Goal: Task Accomplishment & Management: Complete application form

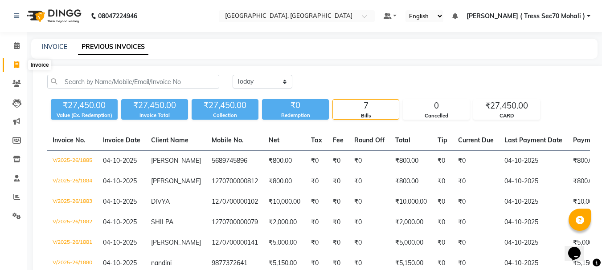
click at [19, 64] on icon at bounding box center [16, 64] width 5 height 7
select select "service"
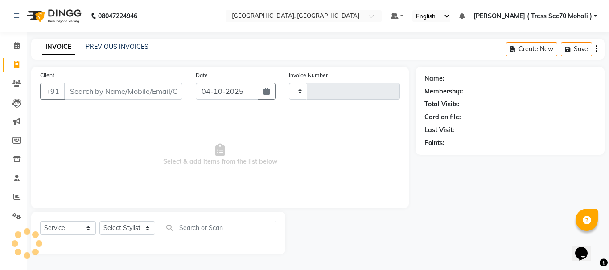
type input "1886"
select select "6241"
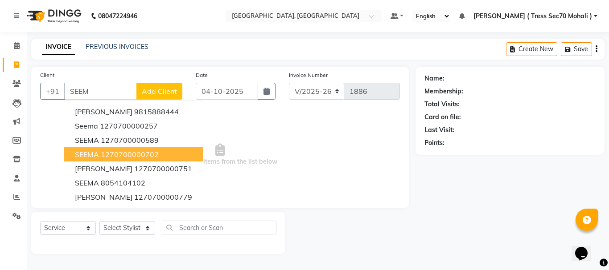
click at [129, 158] on ngb-highlight "1270700000702" at bounding box center [130, 154] width 58 height 9
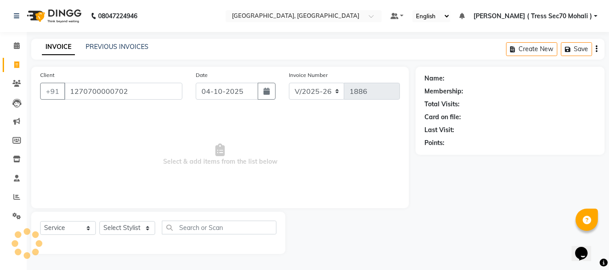
type input "1270700000702"
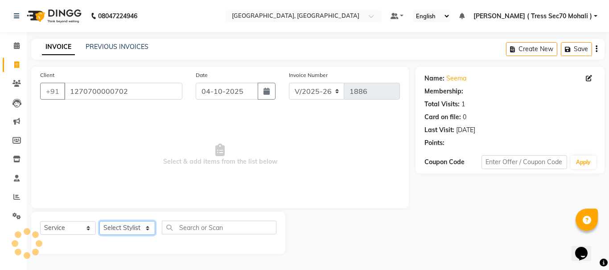
click at [119, 227] on select "Select Stylist Anni [PERSON_NAME] [PERSON_NAME] [PERSON_NAME] [PERSON_NAME] shr…" at bounding box center [127, 228] width 56 height 14
click at [99, 221] on select "Select Stylist Anni [PERSON_NAME] [PERSON_NAME] [PERSON_NAME] [PERSON_NAME] shr…" at bounding box center [127, 228] width 56 height 14
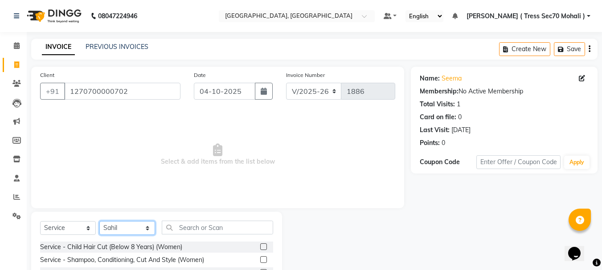
click at [126, 231] on select "Select Stylist Anni [PERSON_NAME] [PERSON_NAME] [PERSON_NAME] [PERSON_NAME] shr…" at bounding box center [127, 228] width 56 height 14
select select "46196"
click at [99, 221] on select "Select Stylist Anni [PERSON_NAME] [PERSON_NAME] [PERSON_NAME] [PERSON_NAME] shr…" at bounding box center [127, 228] width 56 height 14
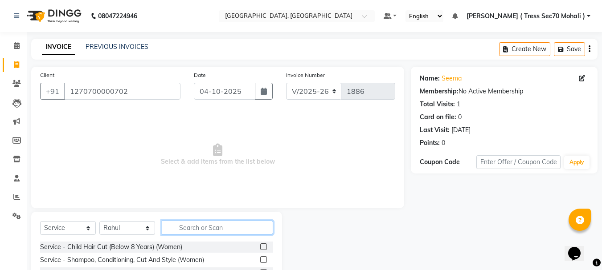
click at [208, 231] on input "text" at bounding box center [217, 228] width 111 height 14
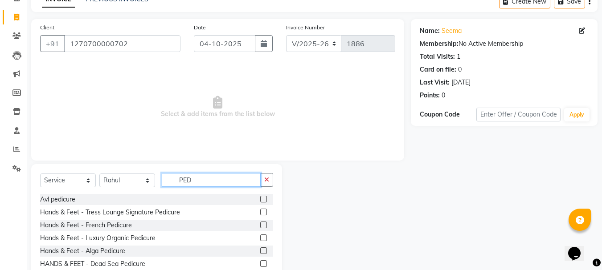
scroll to position [86, 0]
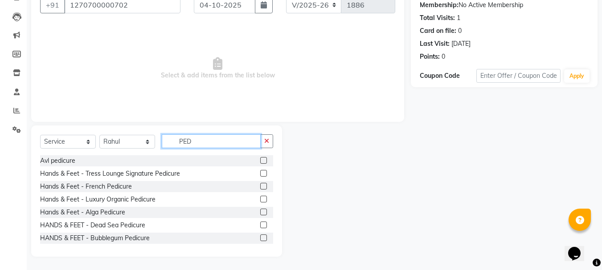
type input "PED"
click at [260, 223] on label at bounding box center [263, 225] width 7 height 7
click at [260, 223] on input "checkbox" at bounding box center [263, 226] width 6 height 6
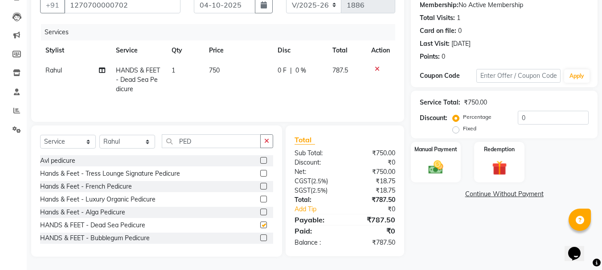
checkbox input "false"
click at [225, 99] on div "Services Stylist Service Qty Price Disc Total Action Rahul HANDS & FEET - Dead …" at bounding box center [217, 68] width 355 height 89
click at [197, 74] on td "1" at bounding box center [184, 80] width 37 height 39
select select "46196"
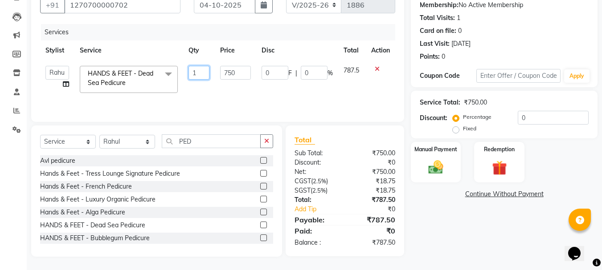
click at [194, 71] on input "1" at bounding box center [198, 73] width 21 height 14
type input "2"
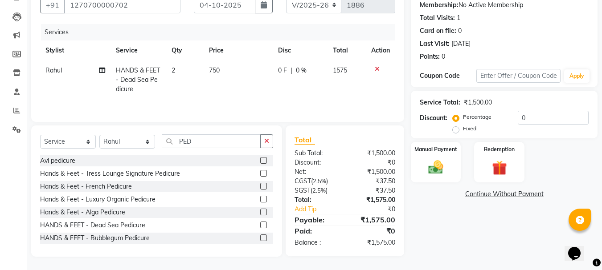
click at [239, 69] on td "750" at bounding box center [238, 80] width 69 height 39
select select "46196"
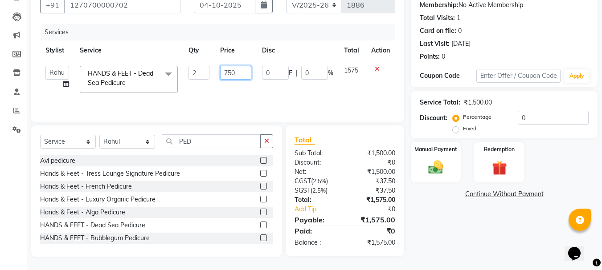
click at [239, 69] on input "750" at bounding box center [235, 73] width 31 height 14
type input "7"
type input "800"
click at [295, 49] on th "Disc" at bounding box center [298, 51] width 82 height 20
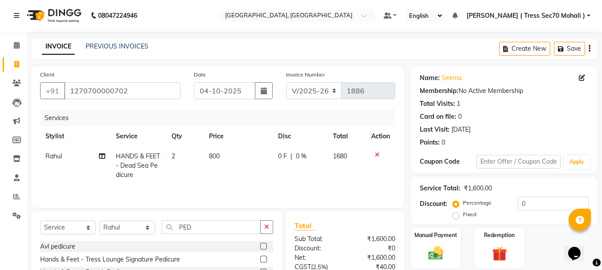
scroll to position [0, 0]
click at [589, 45] on button "button" at bounding box center [590, 49] width 2 height 21
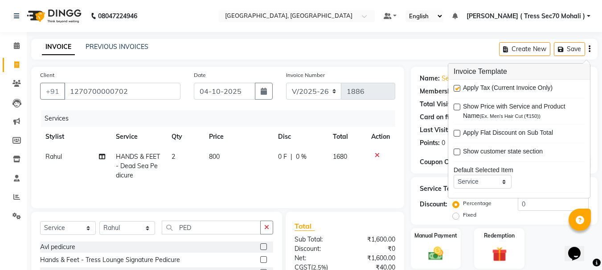
click at [454, 90] on label at bounding box center [457, 88] width 7 height 7
click at [454, 90] on input "checkbox" at bounding box center [457, 89] width 6 height 6
checkbox input "false"
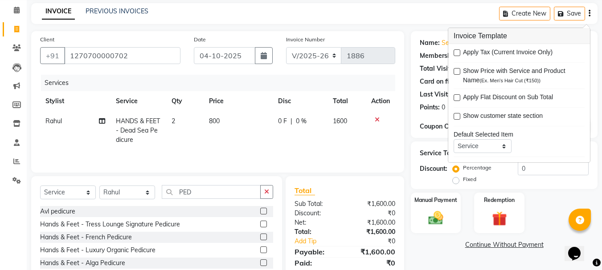
scroll to position [86, 0]
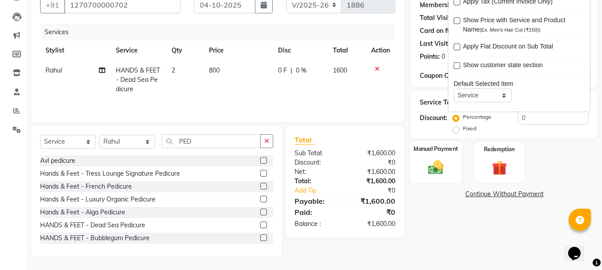
click at [436, 169] on img at bounding box center [435, 168] width 25 height 18
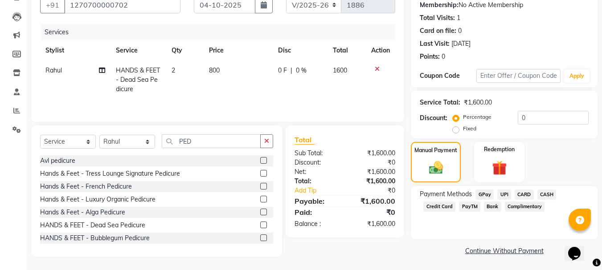
click at [524, 195] on span "CARD" at bounding box center [524, 195] width 19 height 10
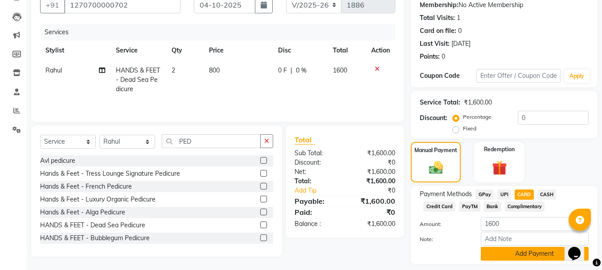
click at [531, 251] on button "Add Payment" at bounding box center [535, 254] width 108 height 14
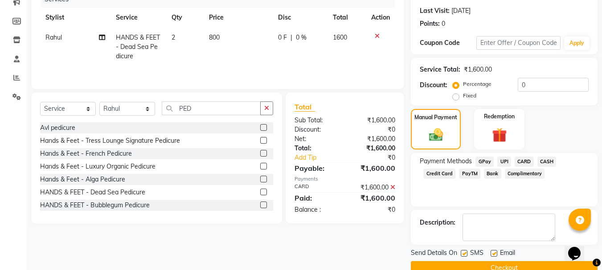
scroll to position [138, 0]
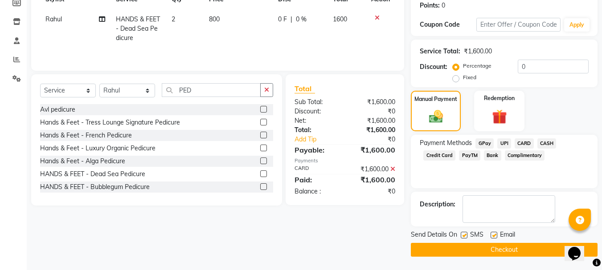
click at [465, 236] on label at bounding box center [464, 235] width 7 height 7
click at [465, 236] on input "checkbox" at bounding box center [464, 236] width 6 height 6
checkbox input "false"
click at [484, 250] on button "Checkout" at bounding box center [504, 250] width 187 height 14
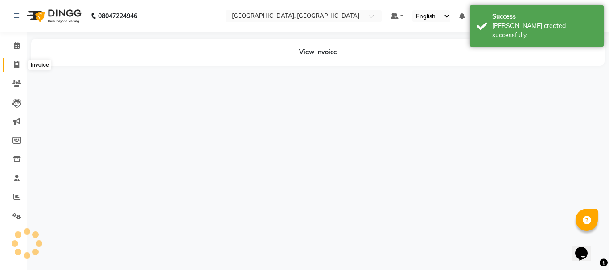
click at [16, 65] on icon at bounding box center [16, 64] width 5 height 7
select select "service"
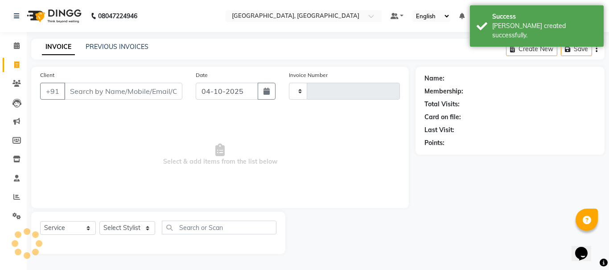
type input "1887"
select select "6241"
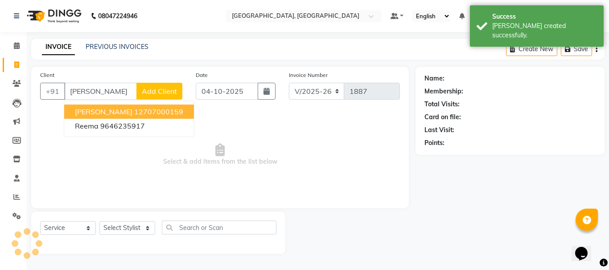
click at [148, 111] on ngb-highlight "12707000159" at bounding box center [158, 111] width 49 height 9
type input "12707000159"
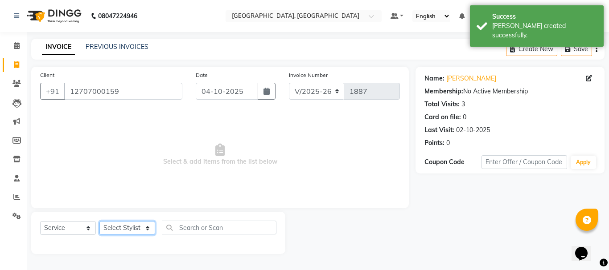
click at [120, 224] on select "Select Stylist Anni [PERSON_NAME] [PERSON_NAME] [PERSON_NAME] [PERSON_NAME] shr…" at bounding box center [127, 228] width 56 height 14
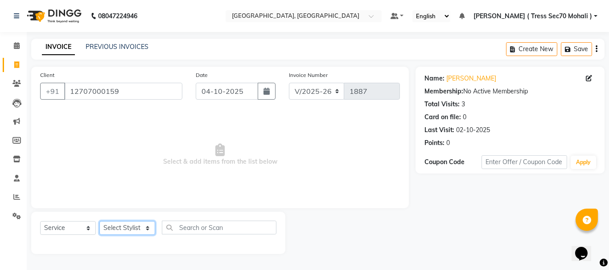
select select "46199"
click at [99, 221] on select "Select Stylist Anni [PERSON_NAME] [PERSON_NAME] [PERSON_NAME] [PERSON_NAME] shr…" at bounding box center [127, 228] width 56 height 14
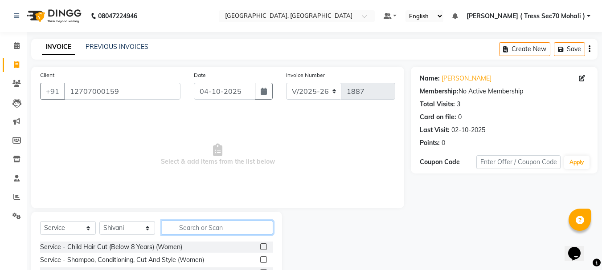
click at [177, 229] on input "text" at bounding box center [217, 228] width 111 height 14
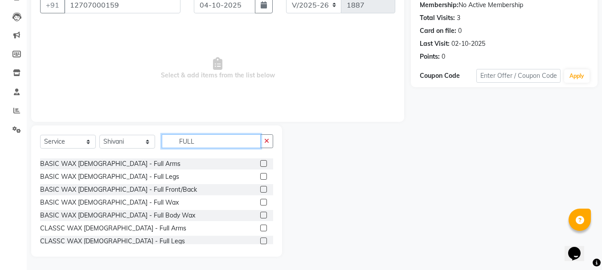
scroll to position [148, 0]
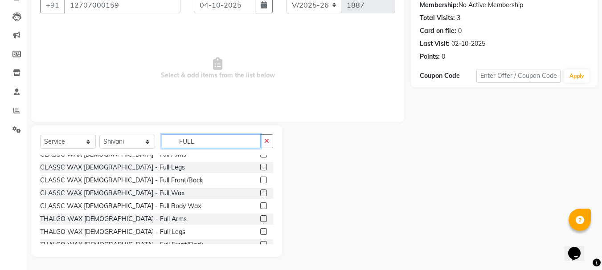
type input "FULL"
click at [260, 195] on label at bounding box center [263, 193] width 7 height 7
click at [260, 195] on input "checkbox" at bounding box center [263, 194] width 6 height 6
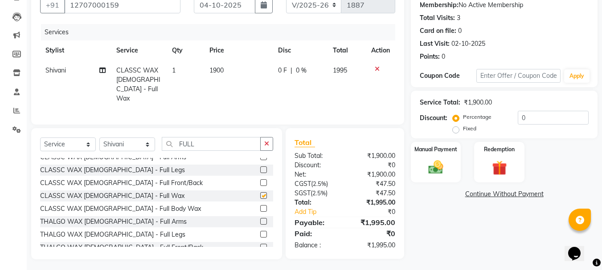
checkbox input "false"
click at [127, 142] on select "Select Stylist Anni [PERSON_NAME] [PERSON_NAME] [PERSON_NAME] [PERSON_NAME] shr…" at bounding box center [127, 145] width 56 height 14
select select "46195"
click at [99, 138] on select "Select Stylist Anni [PERSON_NAME] [PERSON_NAME] [PERSON_NAME] [PERSON_NAME] shr…" at bounding box center [127, 145] width 56 height 14
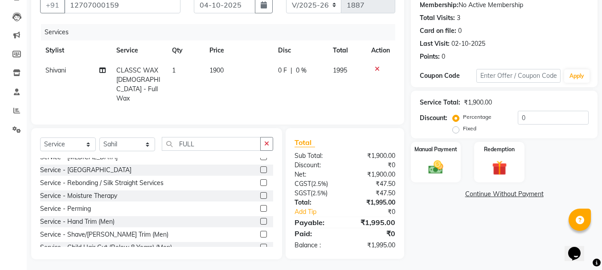
click at [279, 134] on div "Select Service Product Membership Package Voucher Prepaid Gift Card Select Styl…" at bounding box center [156, 193] width 251 height 131
click at [266, 137] on button "button" at bounding box center [266, 144] width 13 height 14
click at [227, 144] on input "text" at bounding box center [217, 144] width 111 height 14
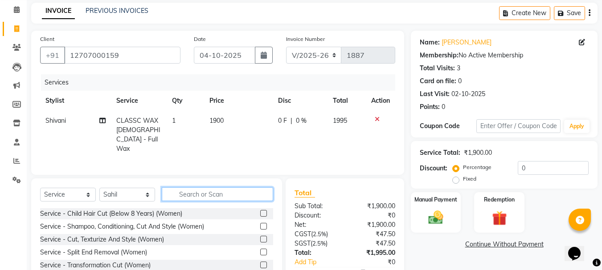
scroll to position [0, 0]
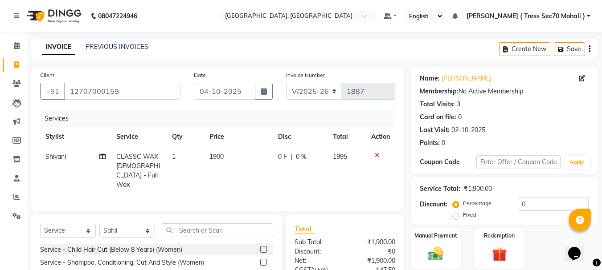
click at [260, 261] on label at bounding box center [263, 262] width 7 height 7
click at [260, 261] on input "checkbox" at bounding box center [263, 263] width 6 height 6
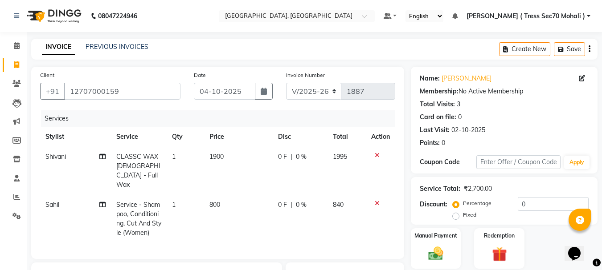
click at [223, 157] on span "1900" at bounding box center [216, 157] width 14 height 8
checkbox input "false"
select select "46199"
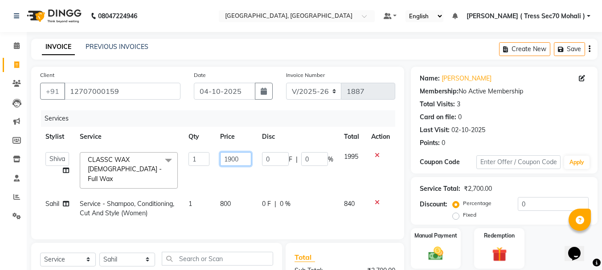
drag, startPoint x: 241, startPoint y: 172, endPoint x: 238, endPoint y: 168, distance: 4.6
click at [241, 172] on td "1900" at bounding box center [235, 170] width 41 height 47
type input "1"
type input "2000"
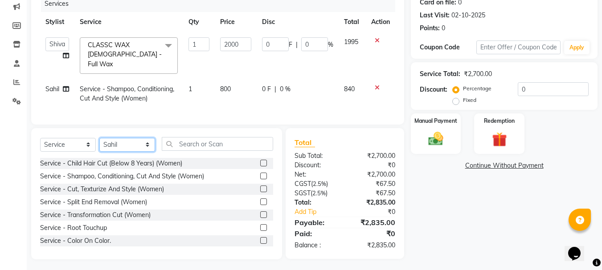
click at [139, 144] on div "Client [PHONE_NUMBER] Date [DATE] Invoice Number V/2025 V/[PHONE_NUMBER] Servic…" at bounding box center [218, 106] width 386 height 308
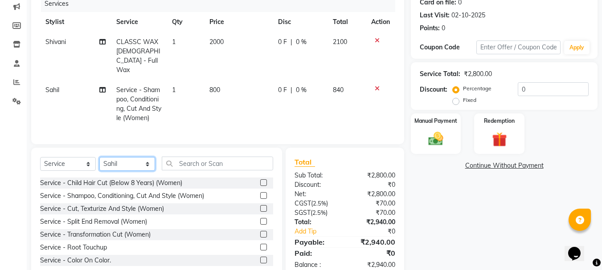
select select "46199"
click at [99, 157] on select "Select Stylist Anni [PERSON_NAME] [PERSON_NAME] [PERSON_NAME] [PERSON_NAME] shr…" at bounding box center [127, 164] width 56 height 14
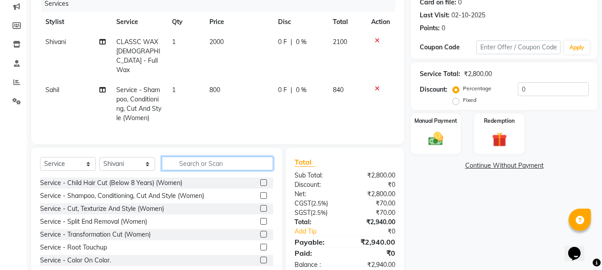
click at [211, 165] on input "text" at bounding box center [217, 164] width 111 height 14
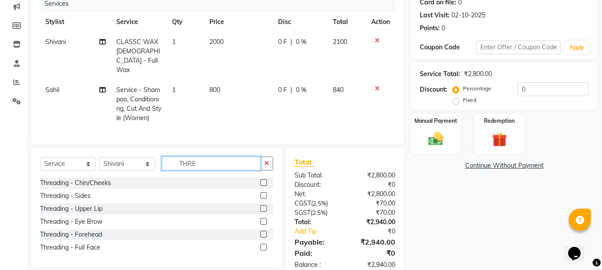
type input "THRE"
click at [266, 220] on label at bounding box center [263, 221] width 7 height 7
click at [266, 220] on input "checkbox" at bounding box center [263, 222] width 6 height 6
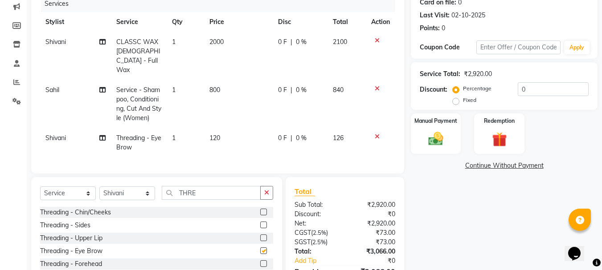
checkbox input "false"
click at [261, 236] on label at bounding box center [263, 238] width 7 height 7
click at [261, 236] on input "checkbox" at bounding box center [263, 239] width 6 height 6
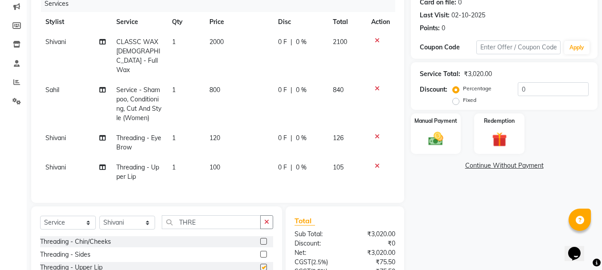
checkbox input "false"
click at [231, 114] on td "800" at bounding box center [238, 104] width 69 height 48
select select "46195"
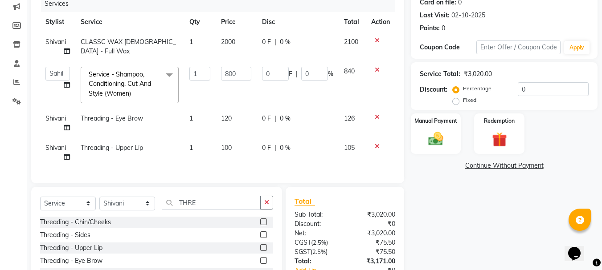
click at [231, 114] on td "120" at bounding box center [236, 123] width 41 height 29
select select "46199"
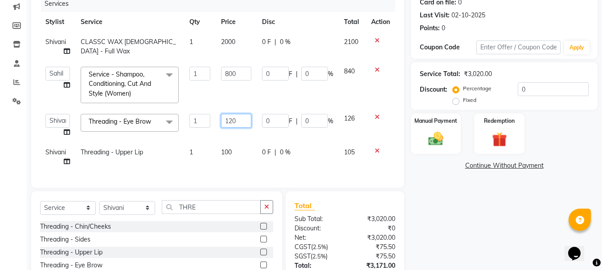
click at [243, 126] on input "120" at bounding box center [236, 121] width 30 height 14
type input "100"
click at [247, 152] on td "100" at bounding box center [236, 157] width 41 height 29
select select "46199"
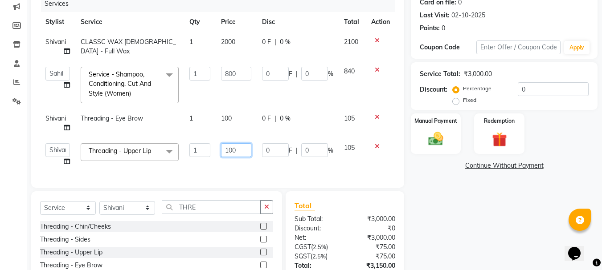
click at [246, 152] on input "100" at bounding box center [236, 150] width 30 height 14
type input "1"
type input "50"
click at [321, 101] on td "0 F | 0 %" at bounding box center [298, 84] width 82 height 47
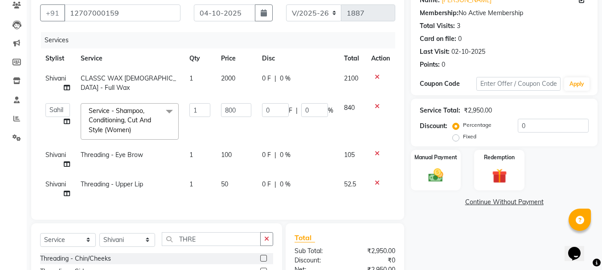
scroll to position [0, 0]
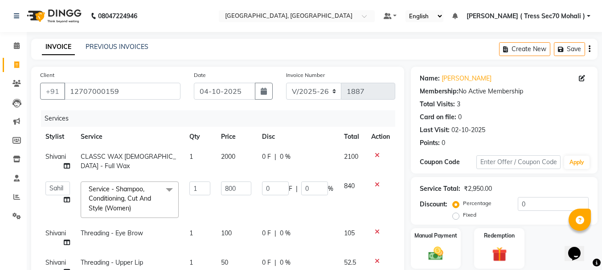
click at [590, 49] on icon "button" at bounding box center [590, 49] width 2 height 0
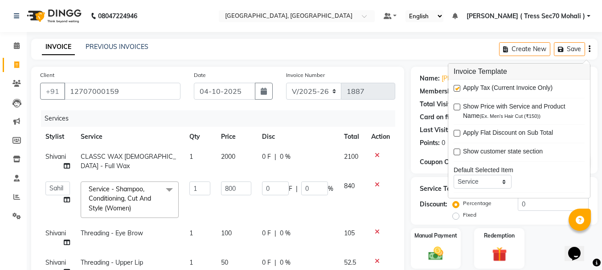
click at [458, 89] on label at bounding box center [457, 88] width 7 height 7
click at [458, 89] on input "checkbox" at bounding box center [457, 89] width 6 height 6
checkbox input "false"
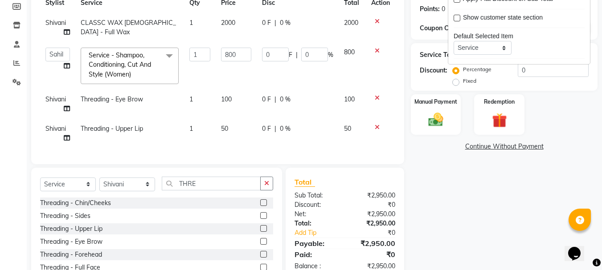
scroll to position [172, 0]
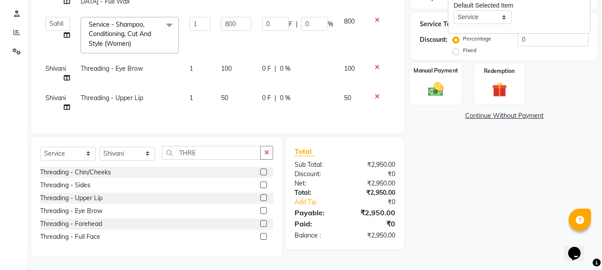
click at [432, 84] on img at bounding box center [435, 89] width 25 height 18
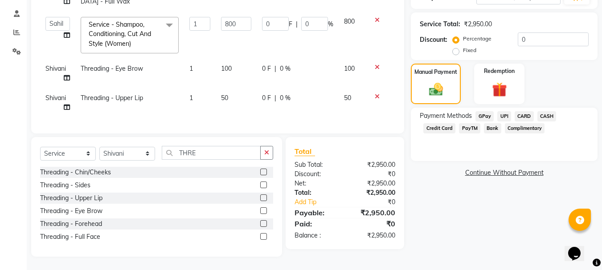
click at [524, 112] on span "CARD" at bounding box center [524, 116] width 19 height 10
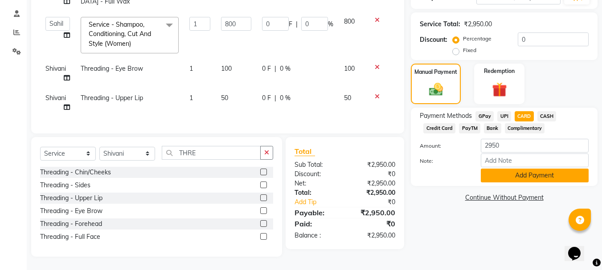
click at [534, 169] on button "Add Payment" at bounding box center [535, 176] width 108 height 14
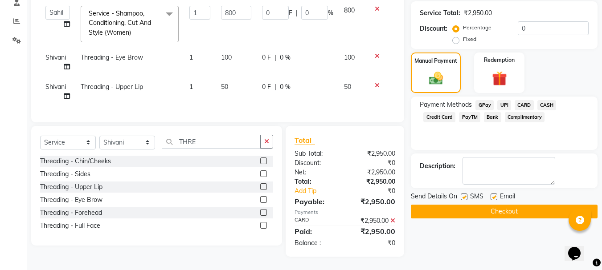
scroll to position [183, 0]
click at [467, 194] on label at bounding box center [464, 197] width 7 height 7
click at [467, 195] on input "checkbox" at bounding box center [464, 198] width 6 height 6
checkbox input "false"
click at [477, 205] on button "Checkout" at bounding box center [504, 212] width 187 height 14
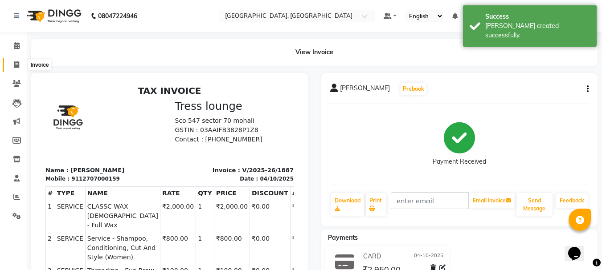
click at [15, 64] on icon at bounding box center [16, 64] width 5 height 7
select select "6241"
select select "service"
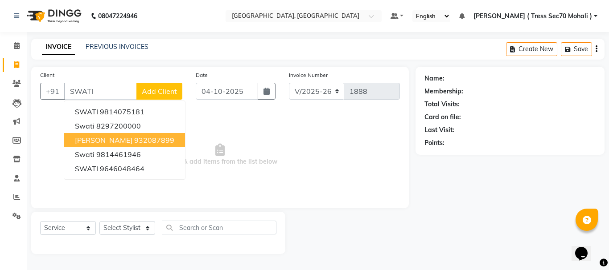
click at [134, 143] on ngb-highlight "932087899" at bounding box center [154, 140] width 40 height 9
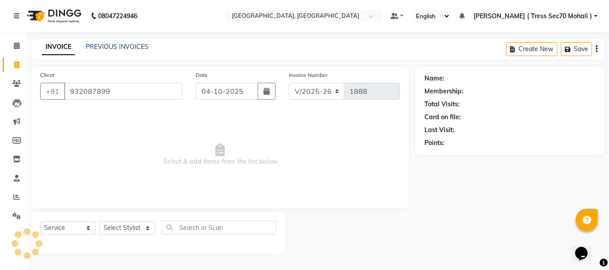
type input "932087899"
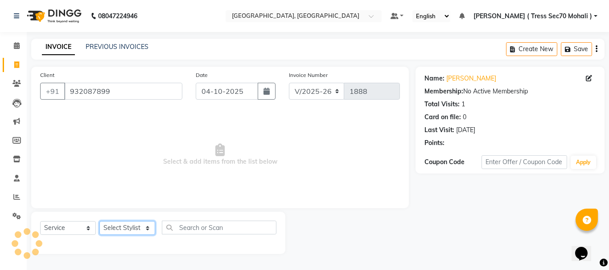
click at [135, 232] on select "Select Stylist Anni [PERSON_NAME] [PERSON_NAME] [PERSON_NAME] [PERSON_NAME] shr…" at bounding box center [127, 228] width 56 height 14
select select "46200"
click at [99, 221] on select "Select Stylist Anni [PERSON_NAME] [PERSON_NAME] [PERSON_NAME] [PERSON_NAME] shr…" at bounding box center [127, 228] width 56 height 14
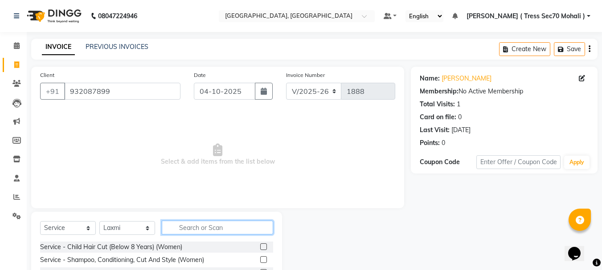
click at [193, 227] on input "text" at bounding box center [217, 228] width 111 height 14
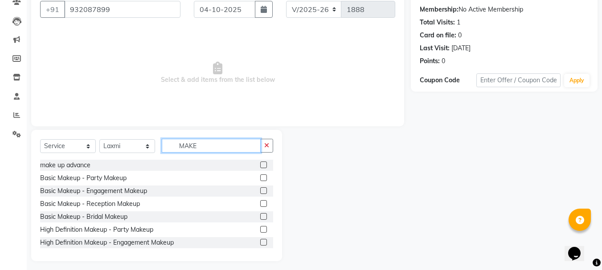
scroll to position [86, 0]
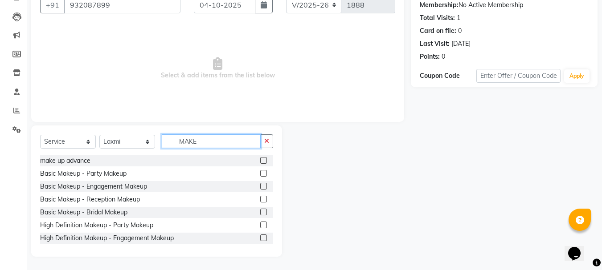
type input "MAKE"
click at [260, 170] on label at bounding box center [263, 173] width 7 height 7
click at [260, 171] on input "checkbox" at bounding box center [263, 174] width 6 height 6
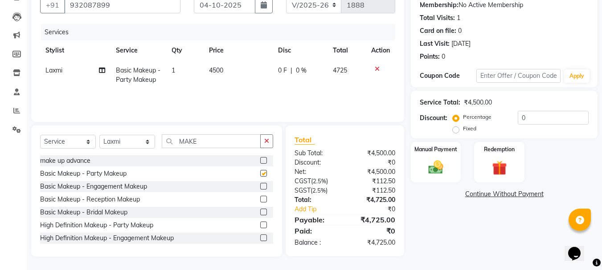
checkbox input "false"
click at [238, 81] on td "4500" at bounding box center [238, 75] width 69 height 29
select select "46200"
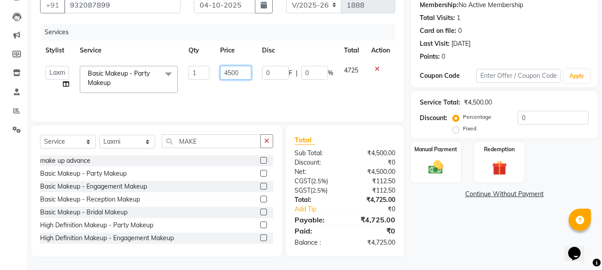
click at [238, 77] on input "4500" at bounding box center [235, 73] width 31 height 14
type input "4"
type input "2500"
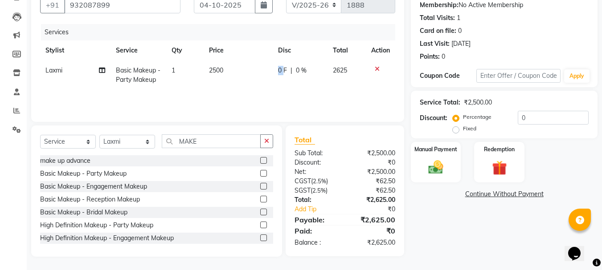
click at [274, 79] on td "0 F | 0 %" at bounding box center [300, 75] width 55 height 29
select select "46200"
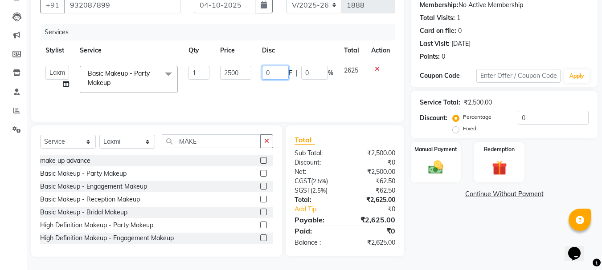
click at [274, 79] on input "0" at bounding box center [275, 73] width 27 height 14
type input "300"
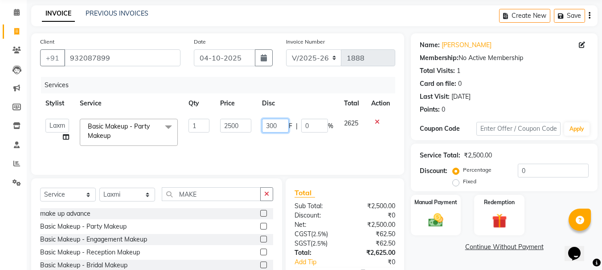
scroll to position [0, 0]
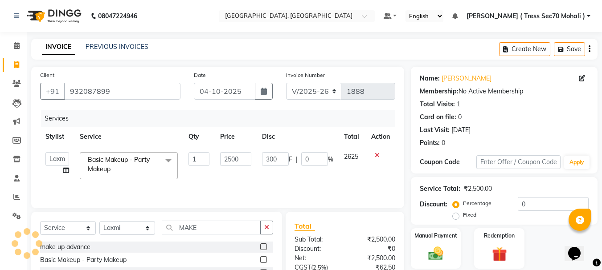
click at [590, 49] on icon "button" at bounding box center [590, 49] width 2 height 0
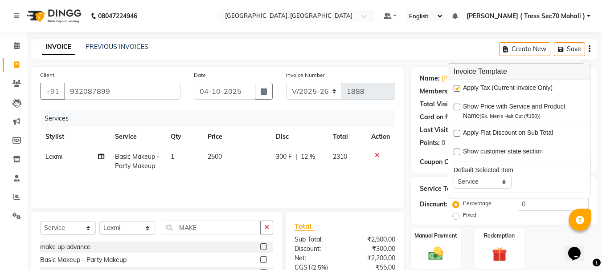
click at [455, 90] on label at bounding box center [457, 88] width 7 height 7
click at [455, 90] on input "checkbox" at bounding box center [457, 89] width 6 height 6
checkbox input "false"
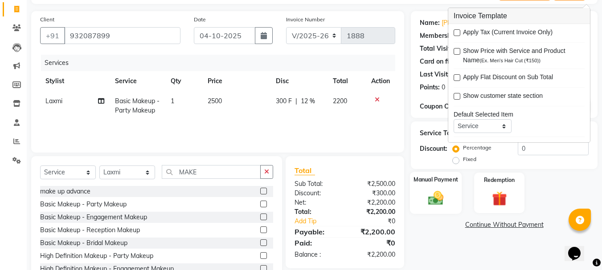
scroll to position [86, 0]
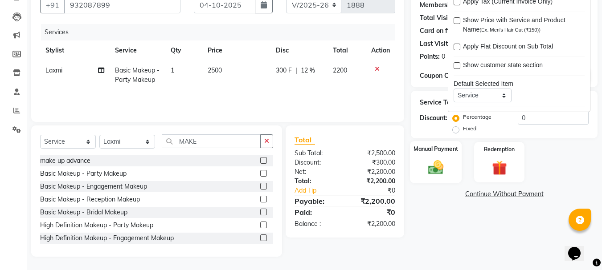
click at [431, 161] on img at bounding box center [435, 168] width 25 height 18
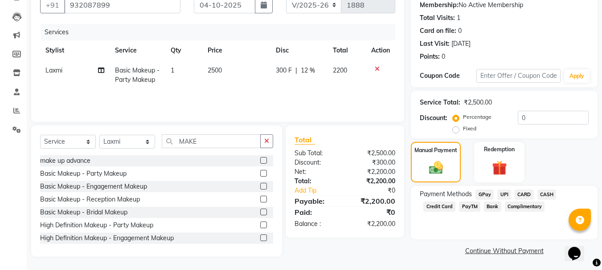
click at [526, 193] on span "CARD" at bounding box center [524, 195] width 19 height 10
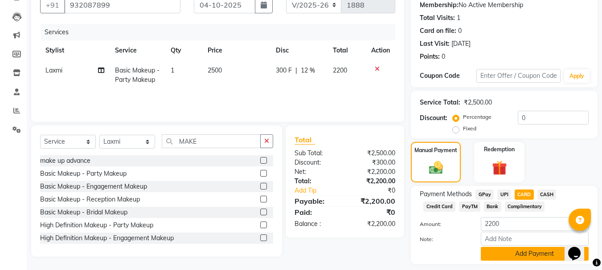
click at [534, 256] on button "Add Payment" at bounding box center [535, 254] width 108 height 14
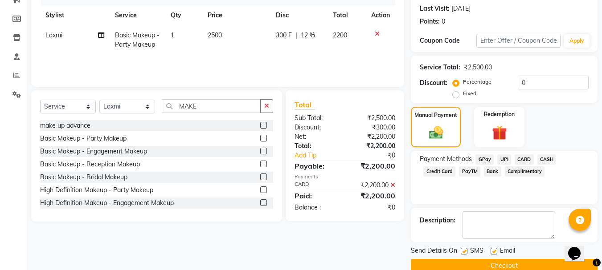
scroll to position [138, 0]
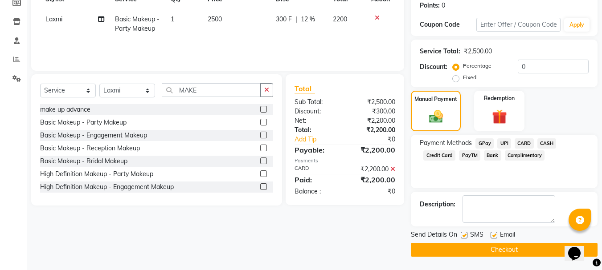
click at [467, 233] on label at bounding box center [464, 235] width 7 height 7
click at [467, 233] on input "checkbox" at bounding box center [464, 236] width 6 height 6
checkbox input "false"
click at [472, 249] on button "Checkout" at bounding box center [504, 250] width 187 height 14
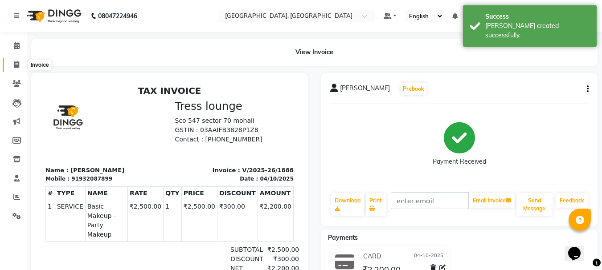
click at [17, 63] on icon at bounding box center [16, 64] width 5 height 7
select select "service"
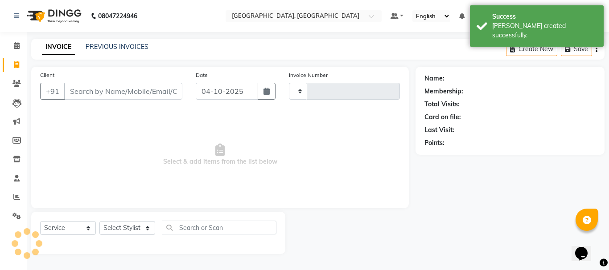
type input "1889"
select select "6241"
